Goal: Navigation & Orientation: Find specific page/section

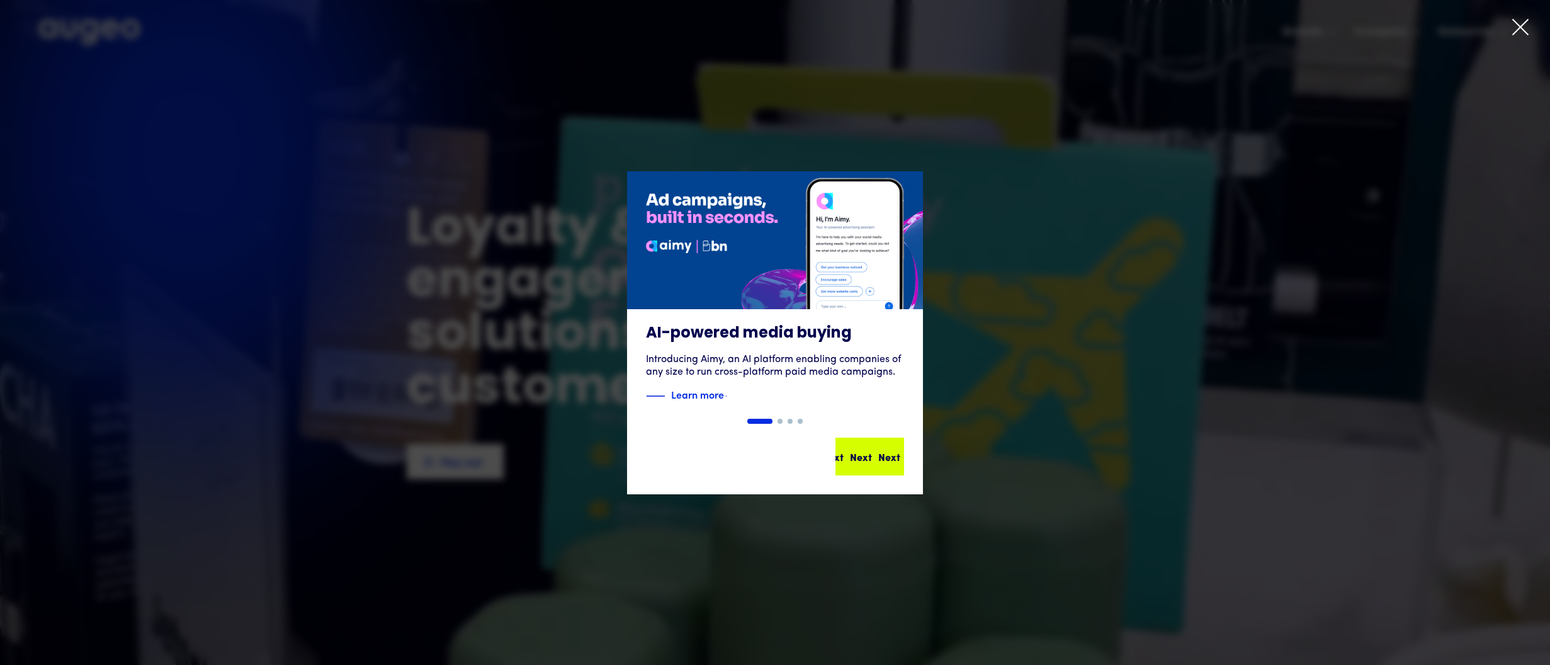
click at [882, 461] on div "Next" at bounding box center [889, 456] width 22 height 15
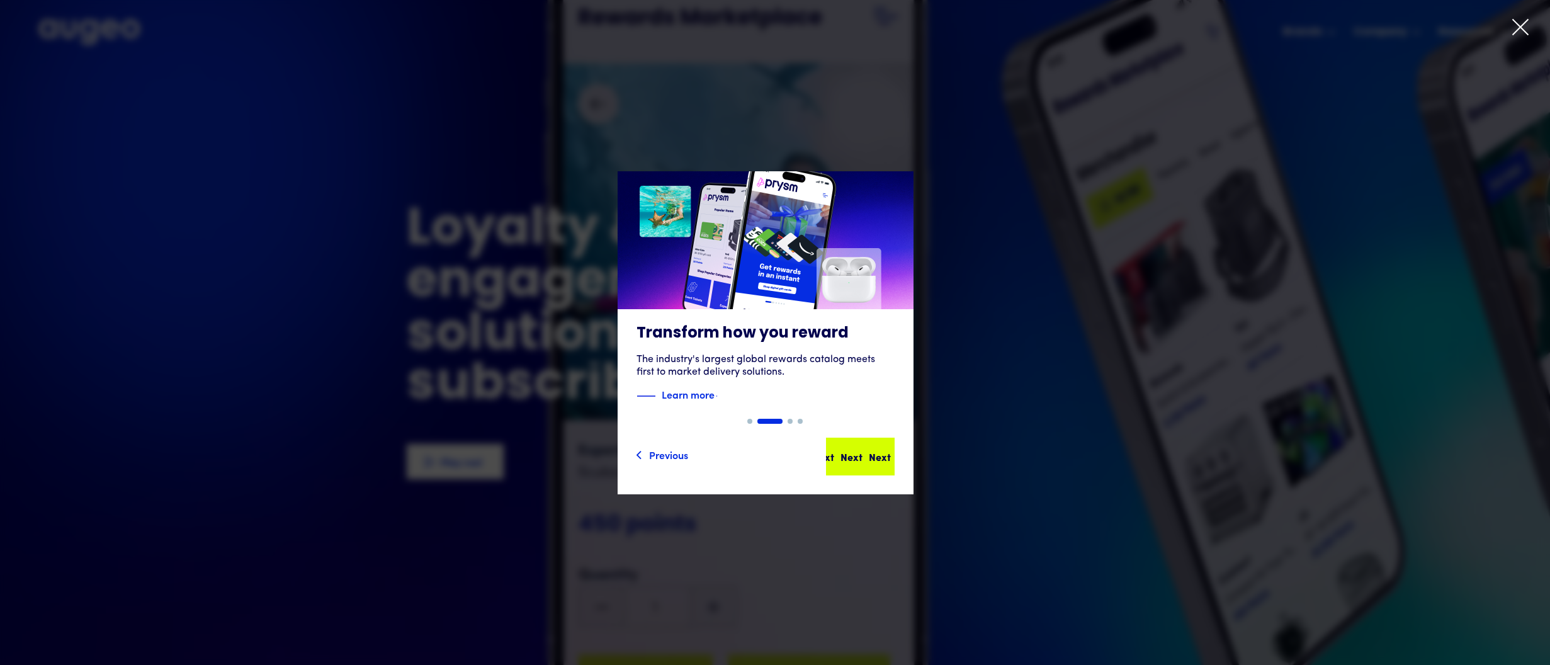
click at [882, 461] on div "Next" at bounding box center [880, 456] width 22 height 15
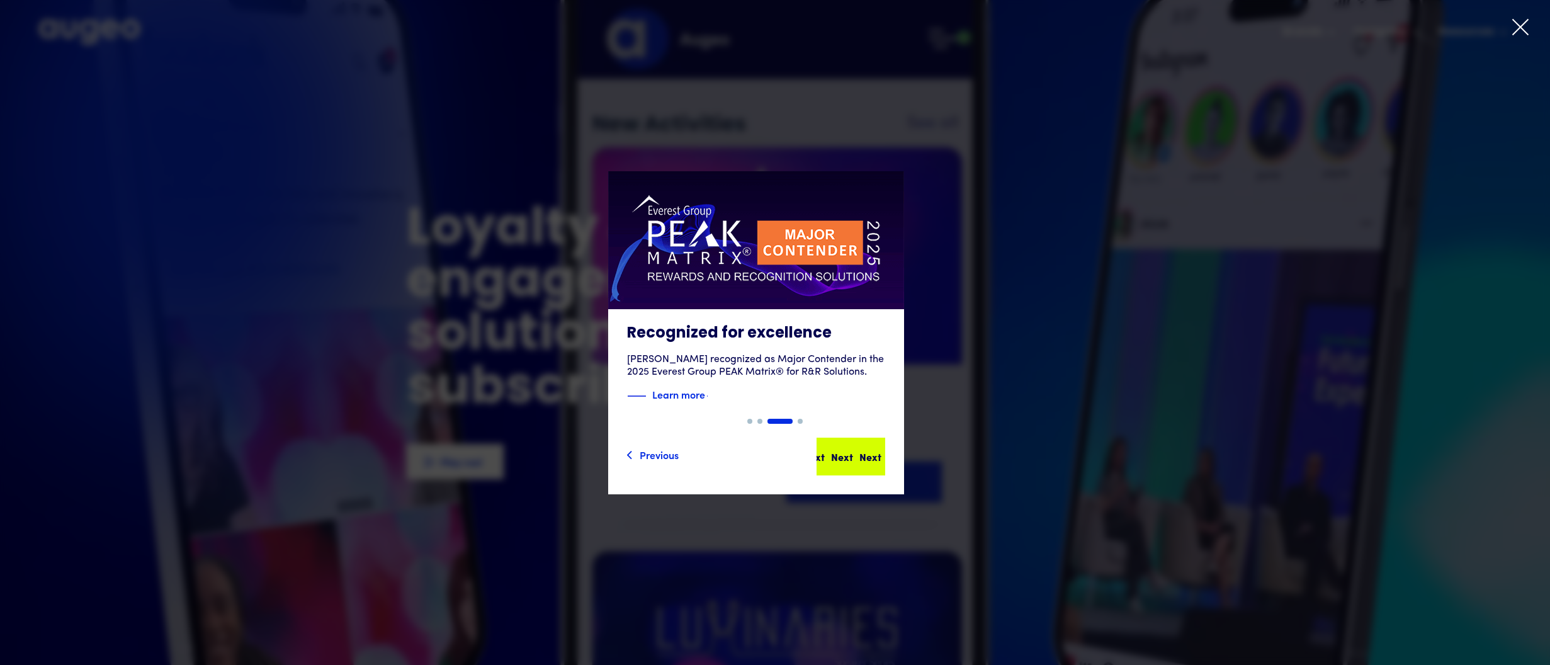
click at [881, 461] on div "Next" at bounding box center [870, 456] width 22 height 15
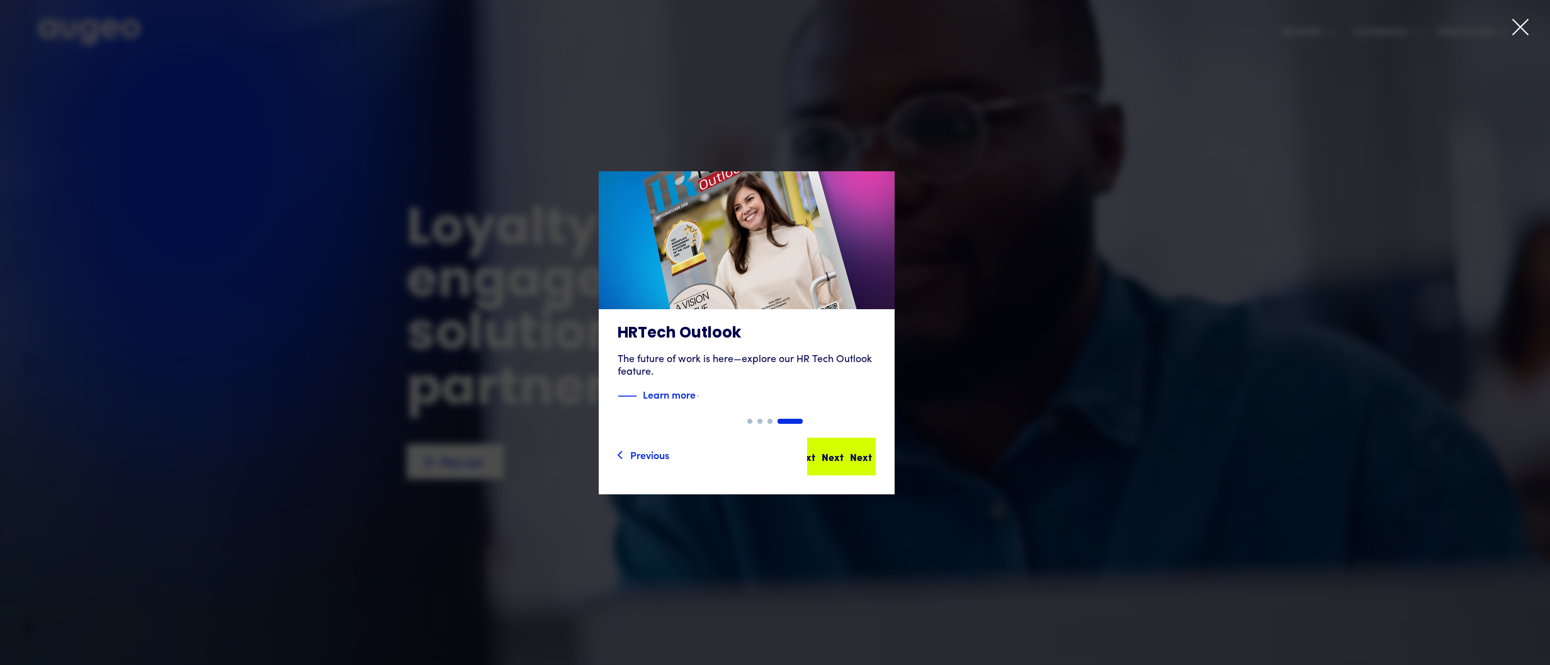
click at [882, 461] on div "Next Next Next Next" at bounding box center [846, 456] width 113 height 15
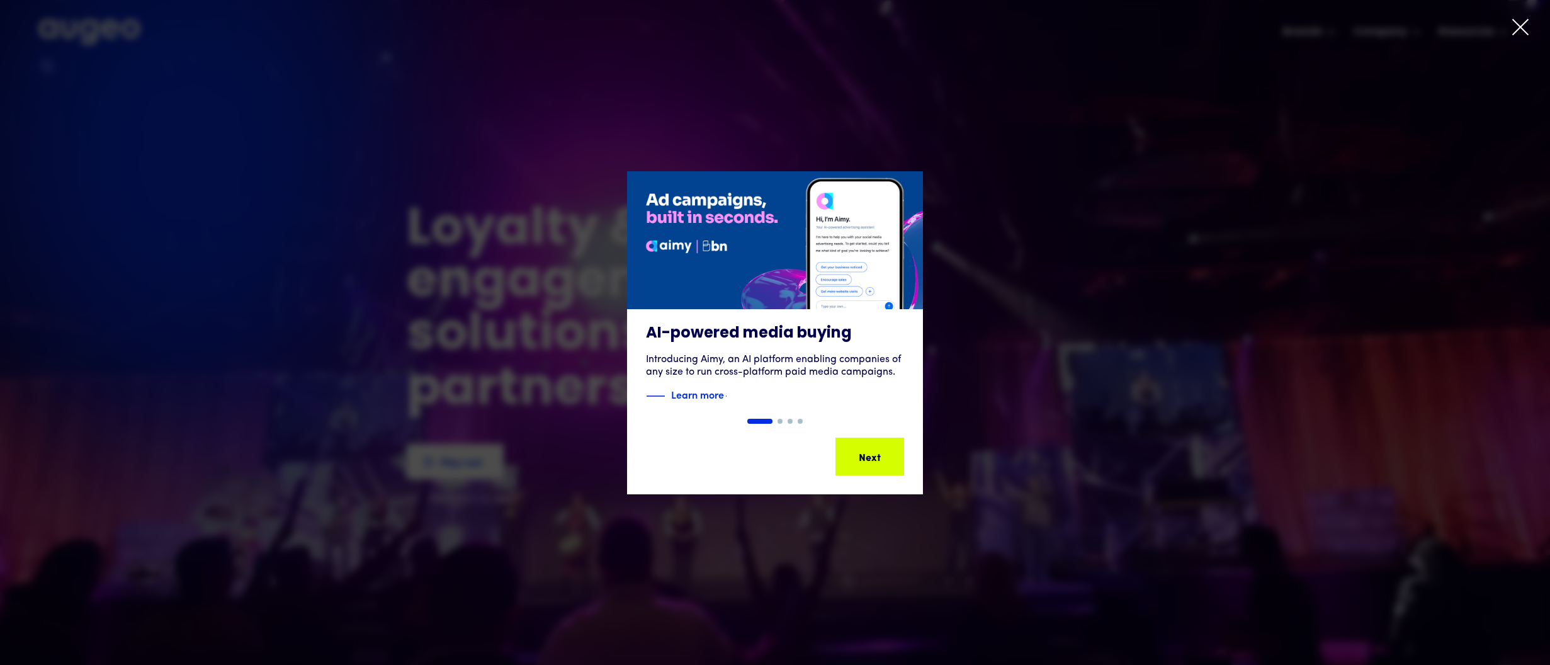
click at [882, 461] on div "Next Next Next Next" at bounding box center [874, 456] width 113 height 15
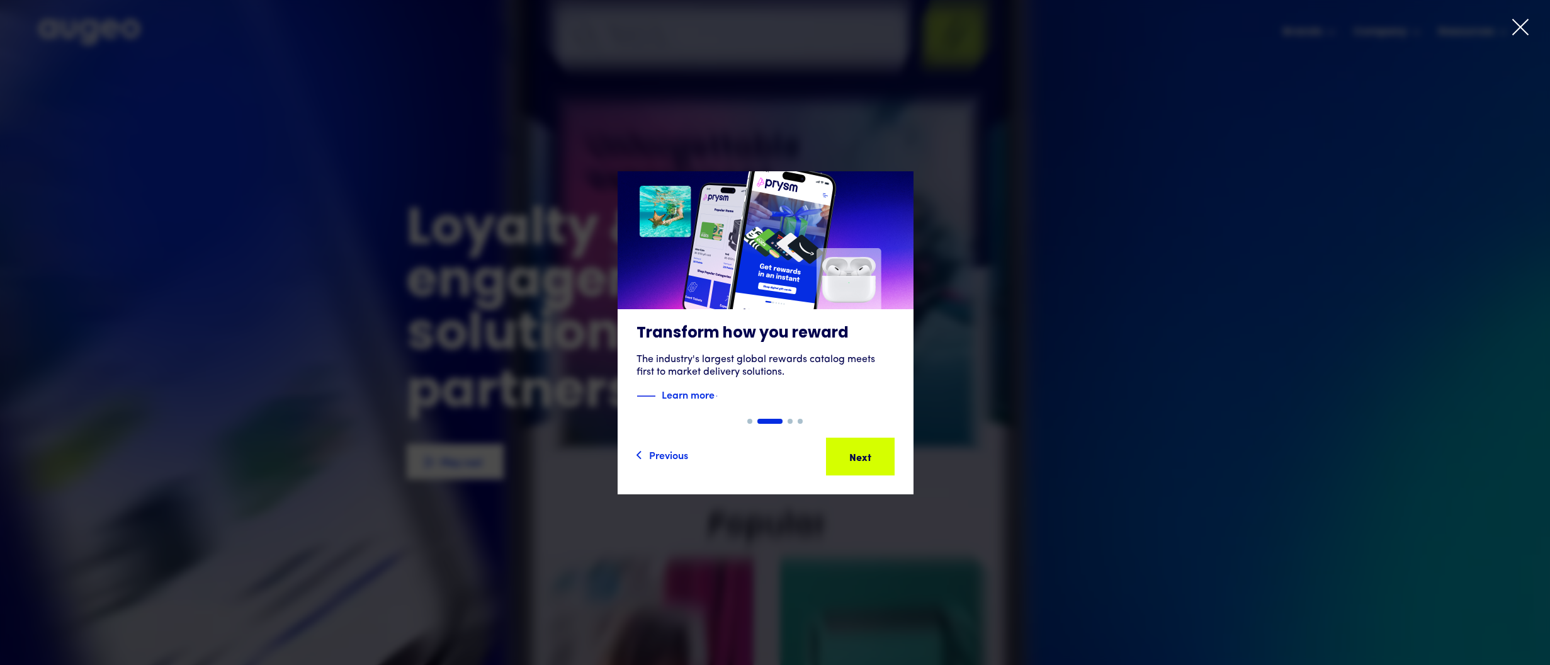
click at [882, 461] on div "Next Next Next Next" at bounding box center [865, 456] width 113 height 15
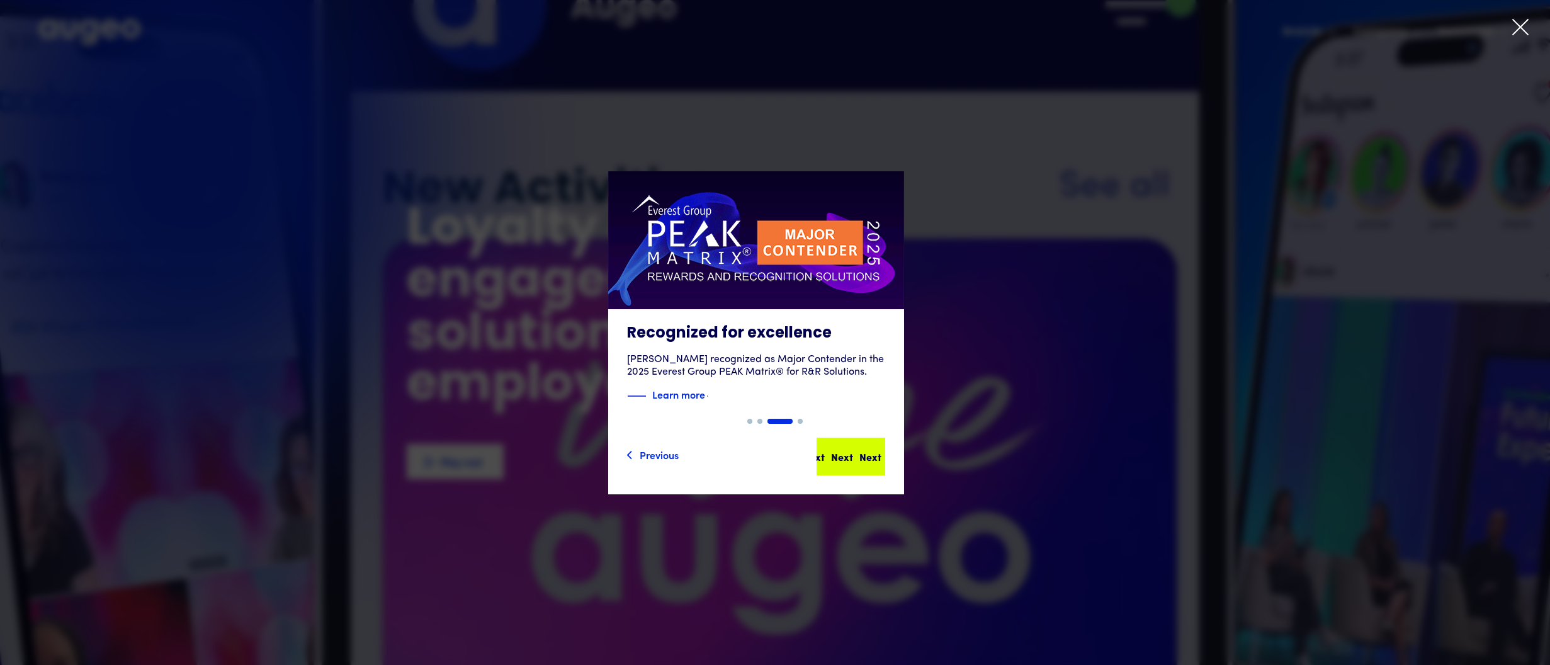
click at [882, 461] on div "Next Next Next Next" at bounding box center [855, 456] width 113 height 15
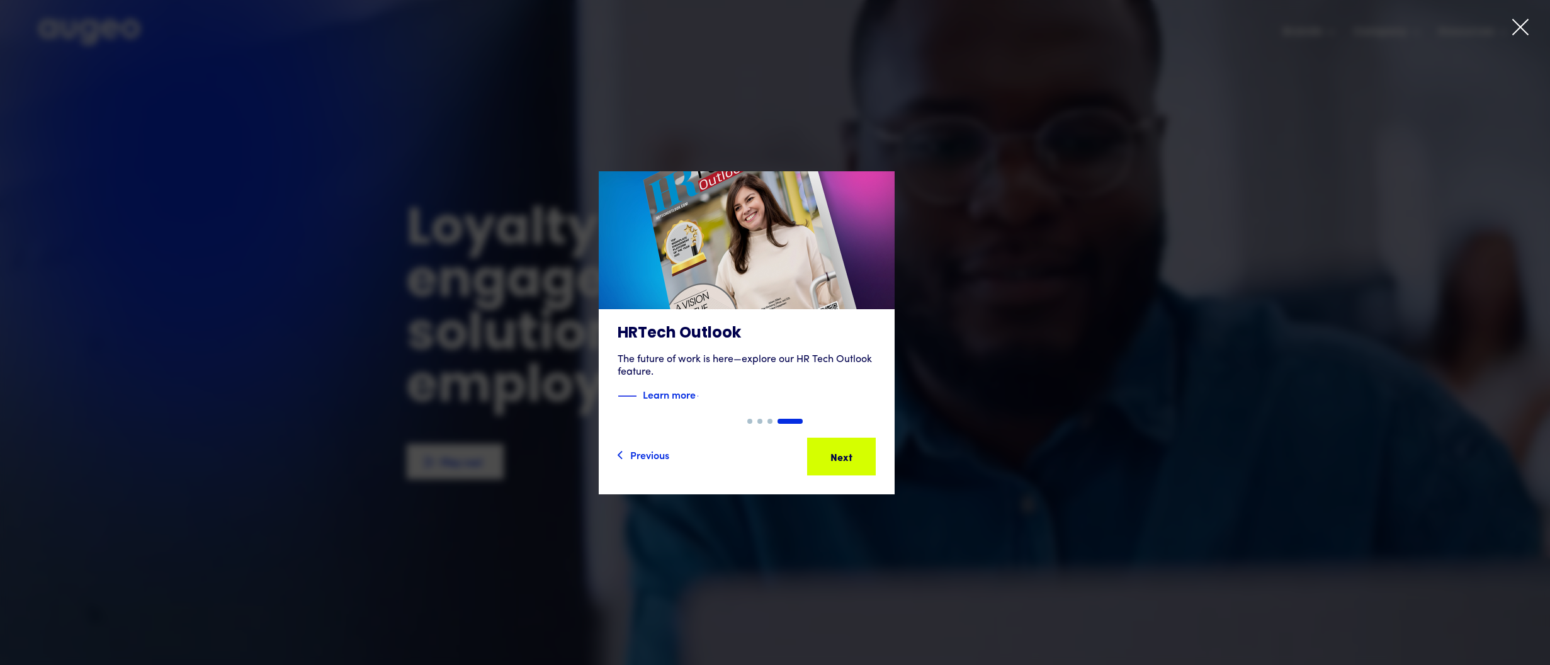
click at [872, 461] on div "Next" at bounding box center [861, 456] width 22 height 15
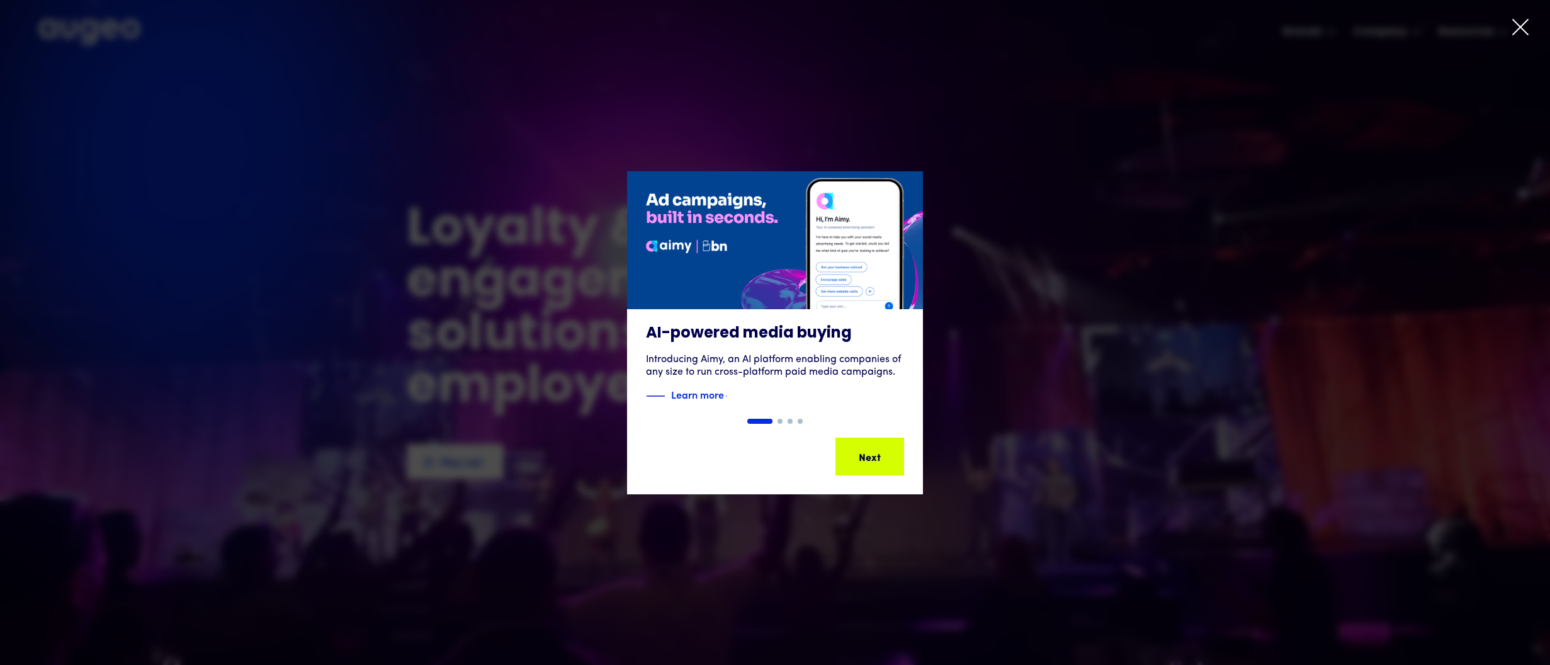
click at [882, 461] on div "Next" at bounding box center [889, 456] width 22 height 15
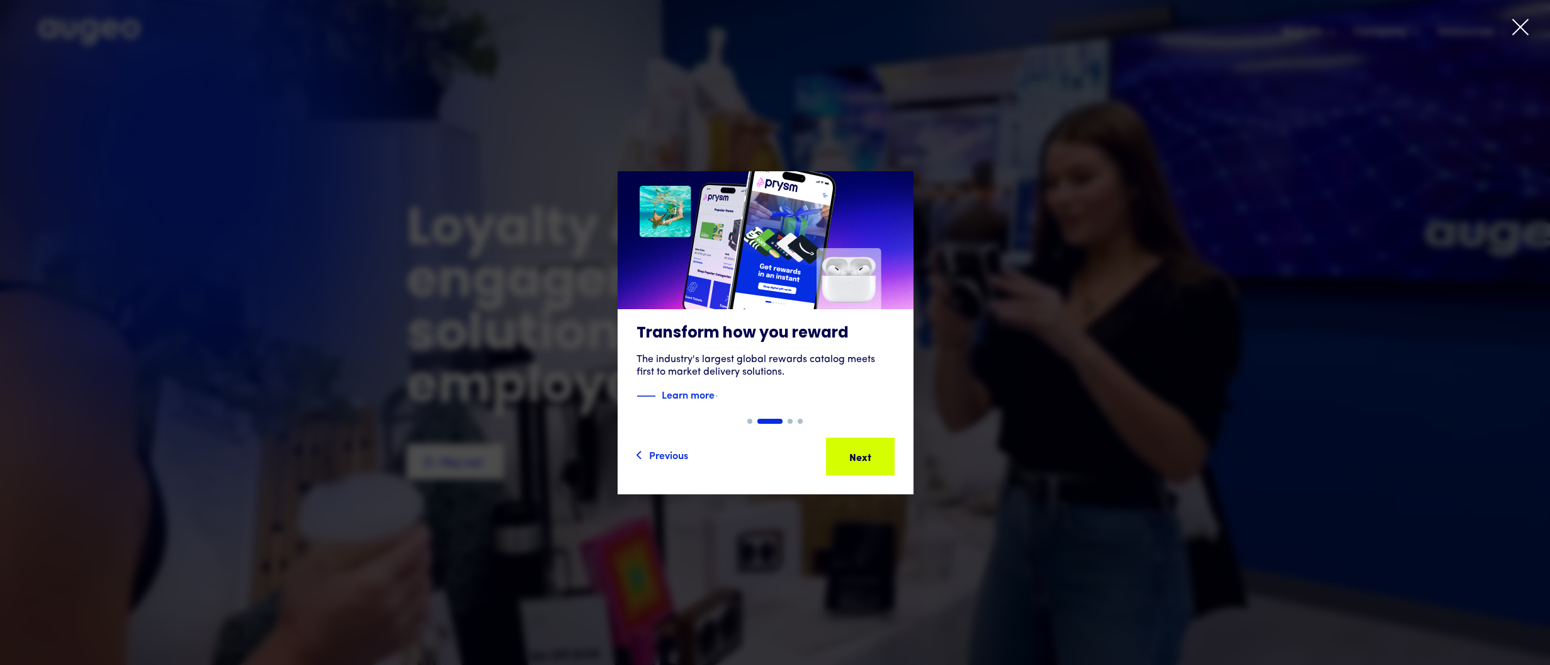
click at [1089, 223] on div "2 of 4" at bounding box center [766, 332] width 1550 height 323
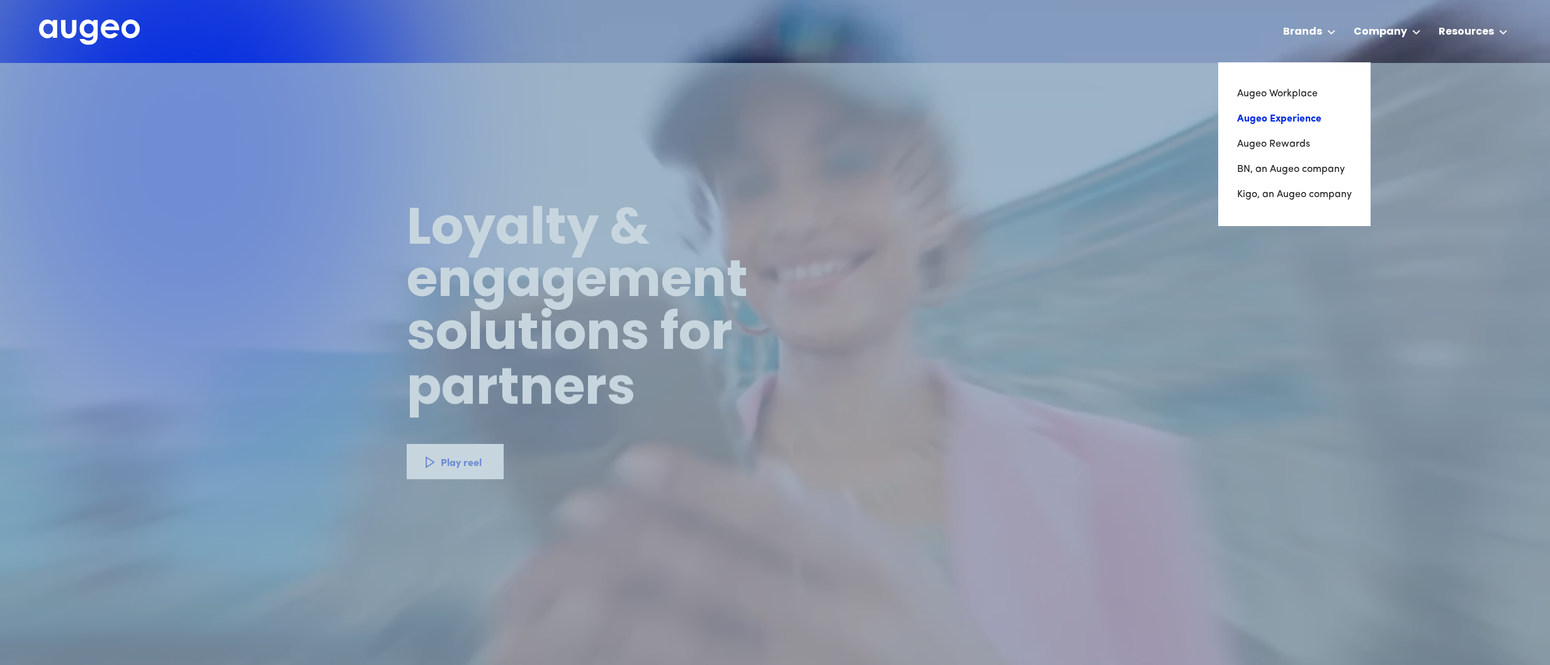
click at [1280, 111] on link "Augeo Experience" at bounding box center [1294, 118] width 115 height 25
